Goal: Task Accomplishment & Management: Use online tool/utility

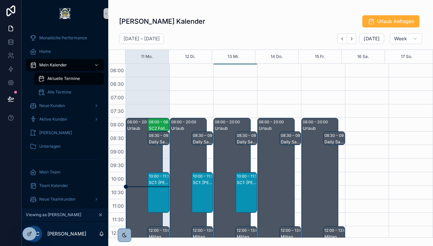
scroll to position [42, 0]
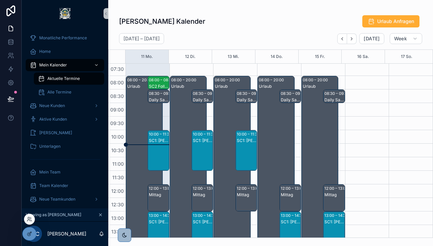
click at [32, 221] on div at bounding box center [29, 218] width 11 height 11
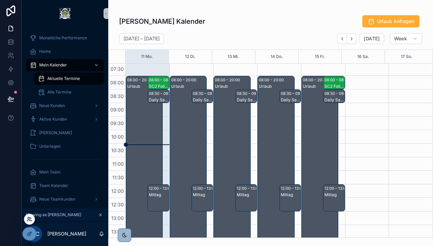
click at [29, 220] on icon at bounding box center [29, 218] width 5 height 5
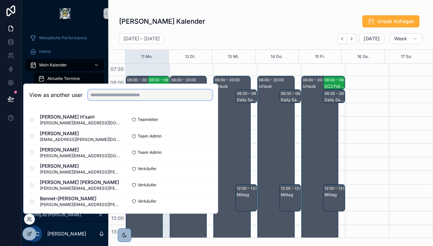
click at [151, 93] on input "text" at bounding box center [150, 94] width 124 height 11
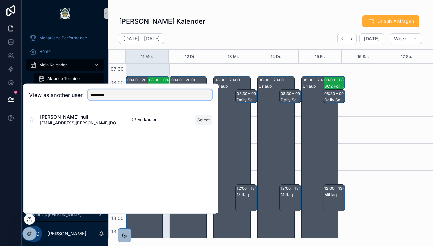
type input "********"
click at [199, 119] on button "Select" at bounding box center [204, 119] width 18 height 10
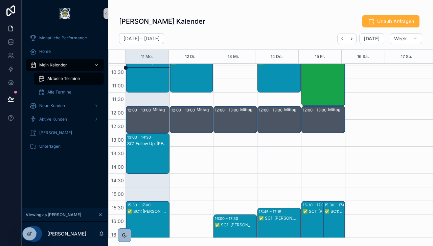
scroll to position [140, 0]
